Goal: Obtain resource: Obtain resource

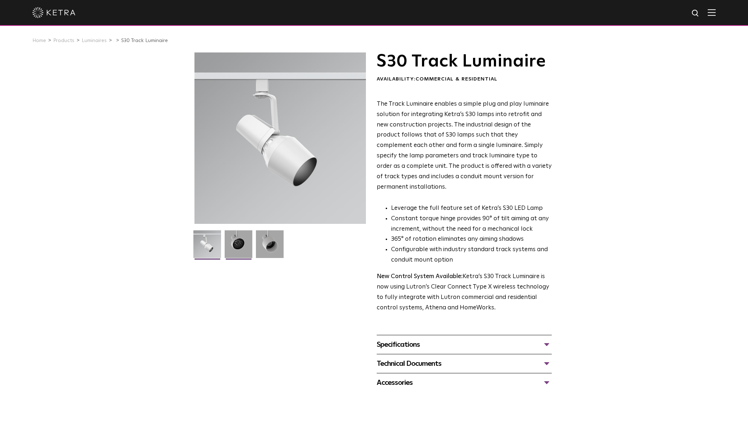
click at [233, 244] on img at bounding box center [239, 246] width 28 height 33
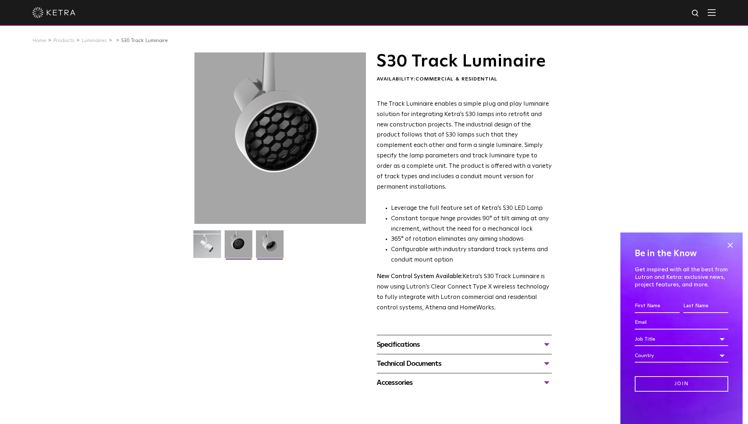
click at [273, 240] on img at bounding box center [270, 246] width 28 height 33
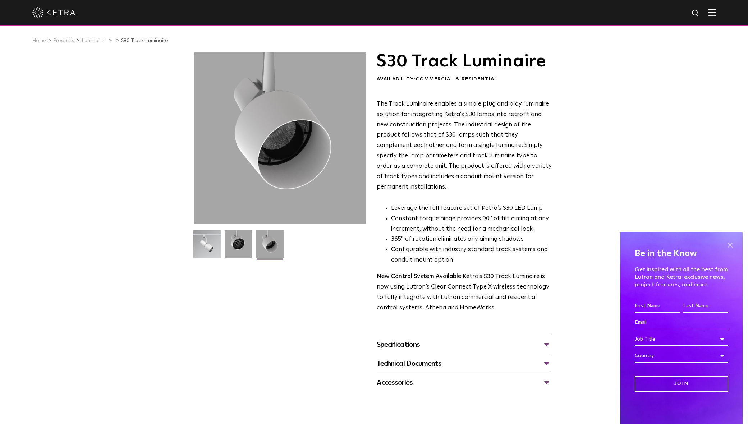
click at [731, 242] on span at bounding box center [730, 245] width 11 height 11
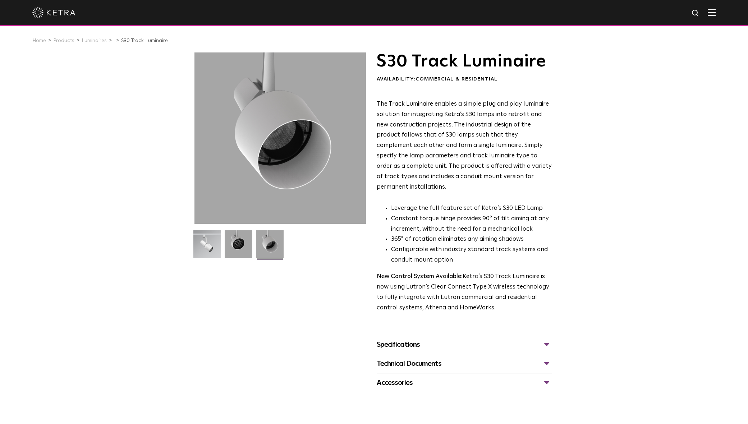
click at [429, 339] on div "Specifications" at bounding box center [464, 345] width 175 height 12
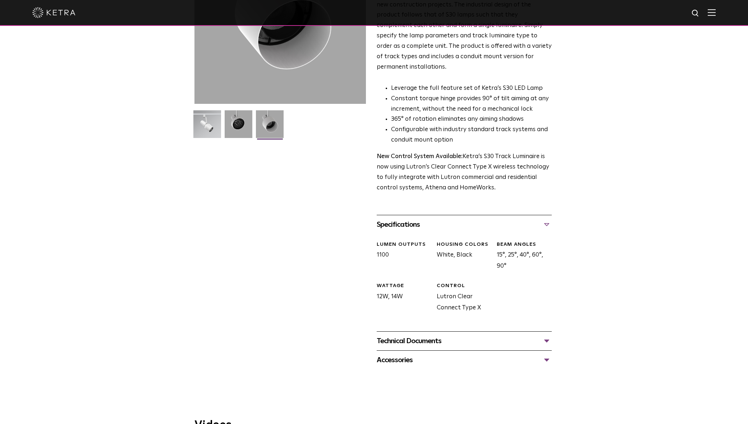
scroll to position [163, 0]
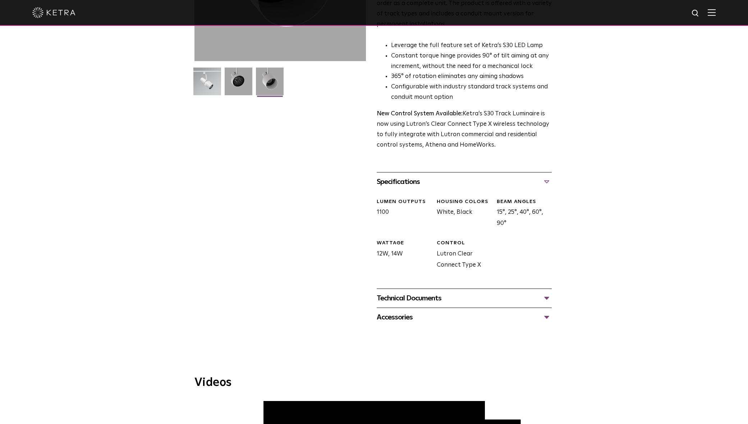
click at [425, 293] on div "Technical Documents" at bounding box center [464, 299] width 175 height 12
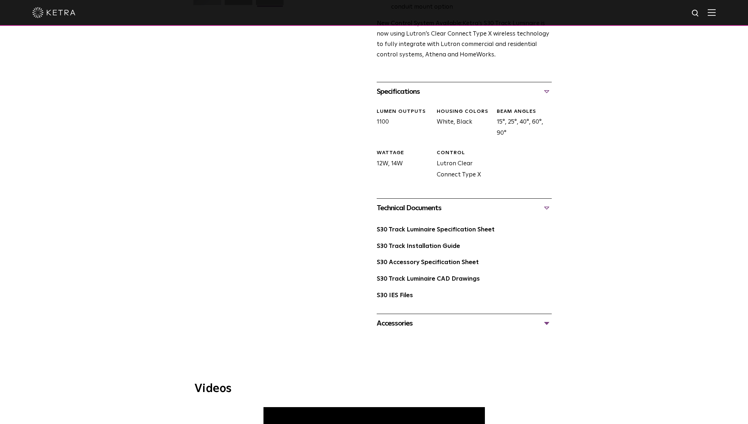
scroll to position [296, 0]
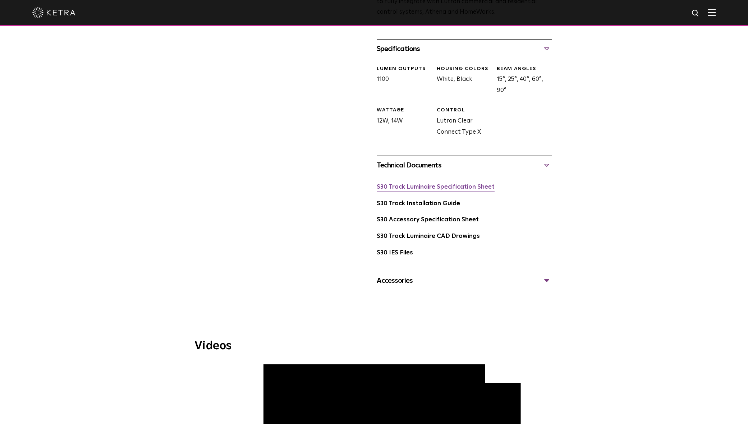
click at [430, 184] on link "S30 Track Luminaire Specification Sheet" at bounding box center [436, 187] width 118 height 6
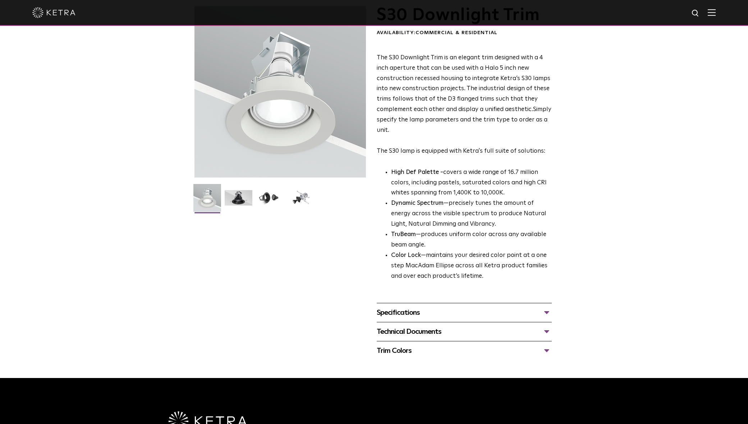
scroll to position [4, 0]
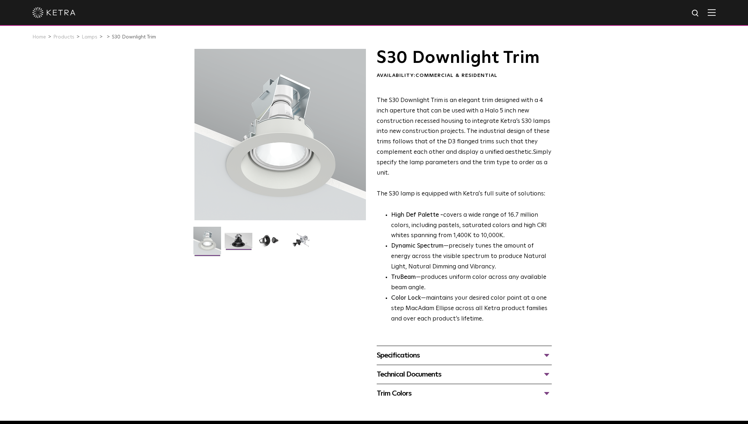
click at [234, 246] on img at bounding box center [239, 243] width 28 height 21
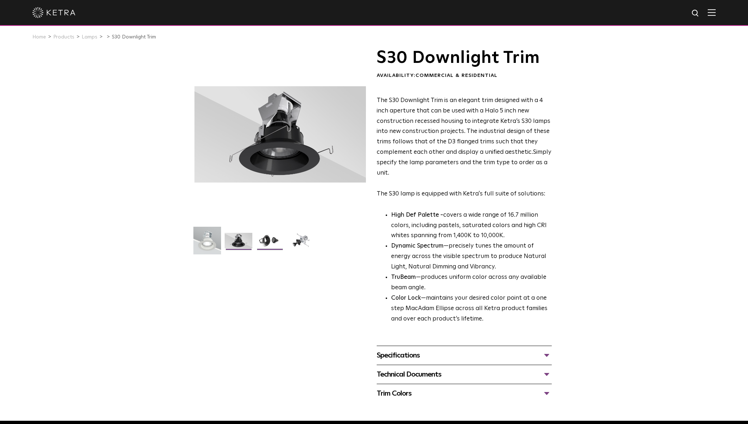
click at [271, 235] on img at bounding box center [270, 243] width 28 height 21
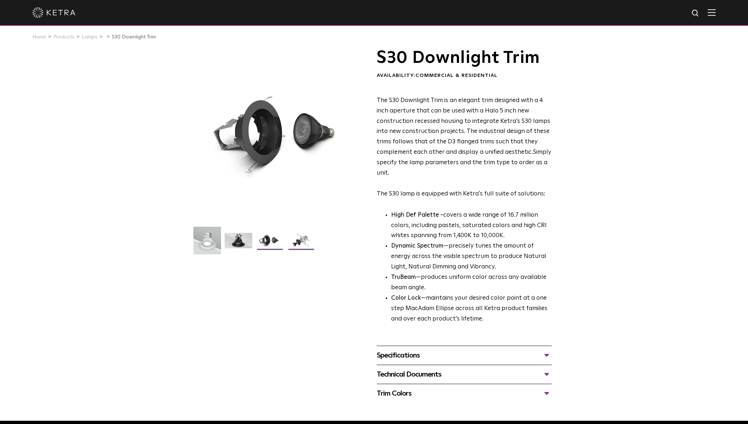
click at [293, 238] on img at bounding box center [301, 243] width 28 height 21
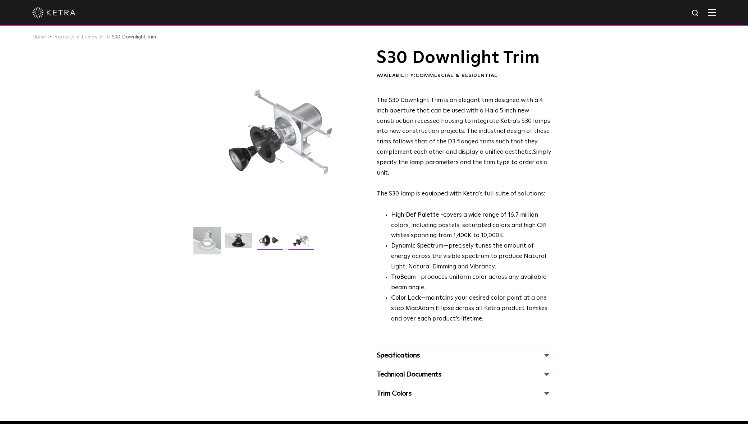
click at [273, 250] on img at bounding box center [270, 243] width 28 height 21
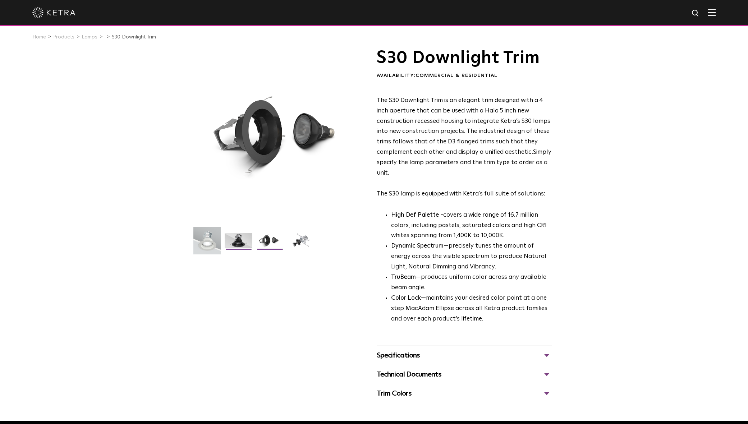
click at [240, 238] on img at bounding box center [239, 243] width 28 height 21
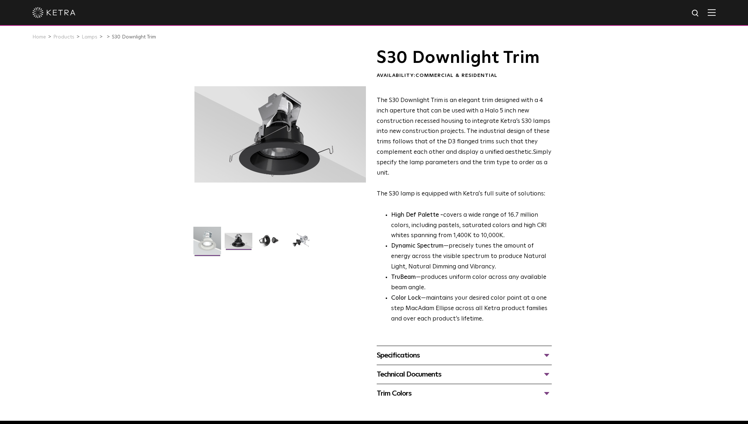
click at [206, 235] on img at bounding box center [207, 243] width 28 height 33
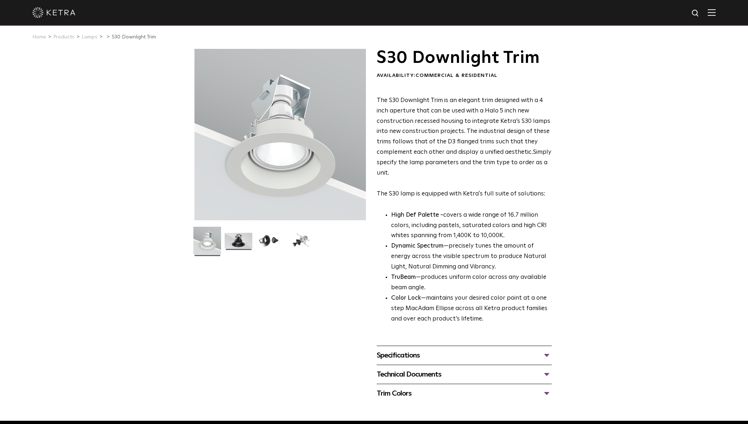
click at [243, 239] on img at bounding box center [239, 243] width 28 height 21
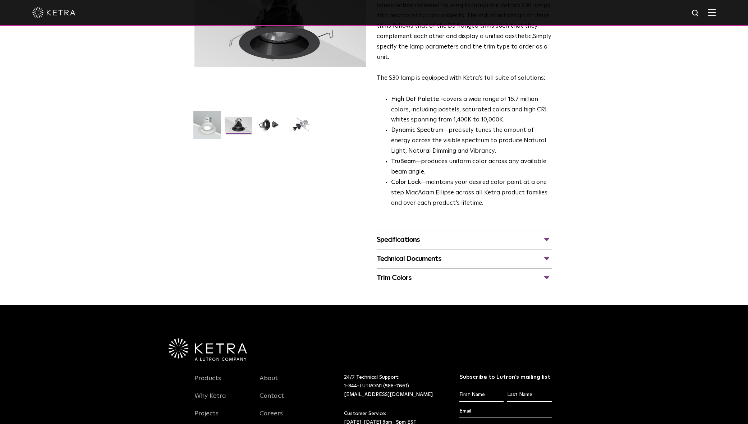
scroll to position [162, 0]
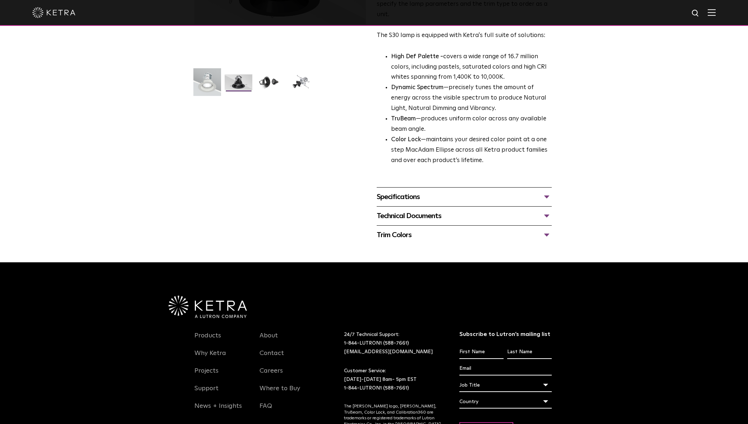
click at [406, 221] on div "Technical Documents" at bounding box center [464, 216] width 175 height 12
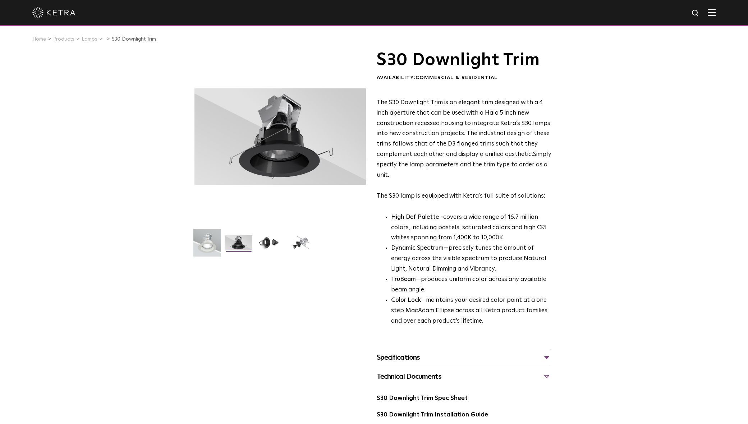
scroll to position [0, 0]
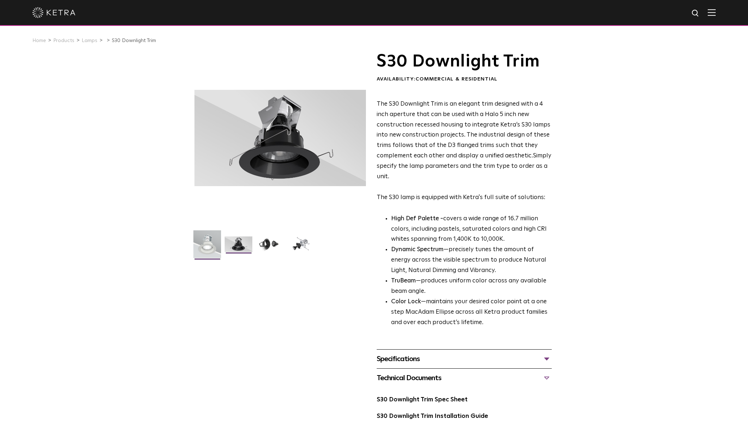
click at [210, 248] on img at bounding box center [207, 246] width 28 height 33
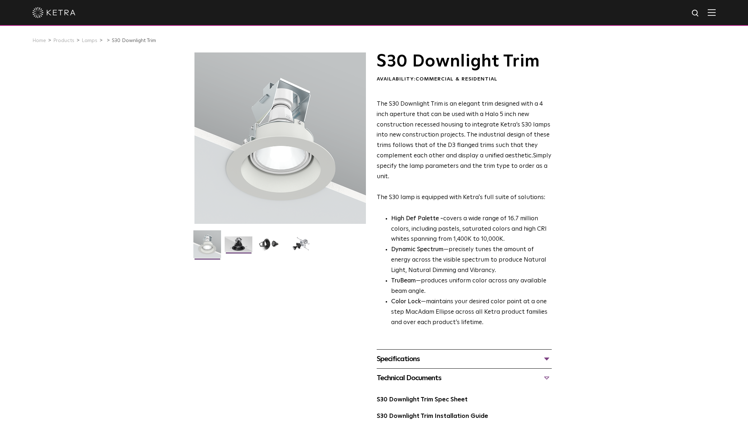
click at [238, 244] on img at bounding box center [239, 246] width 28 height 21
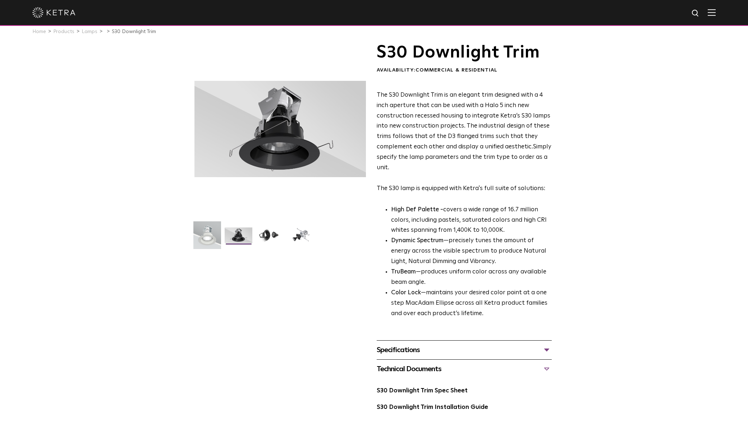
scroll to position [14, 0]
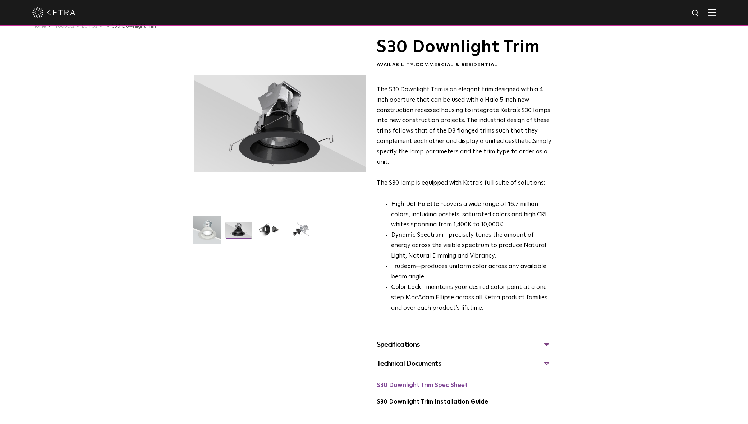
click at [437, 384] on link "S30 Downlight Trim Spec Sheet" at bounding box center [422, 385] width 91 height 6
